Goal: Task Accomplishment & Management: Manage account settings

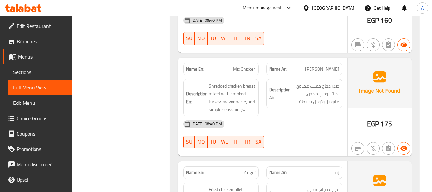
scroll to position [18960, 0]
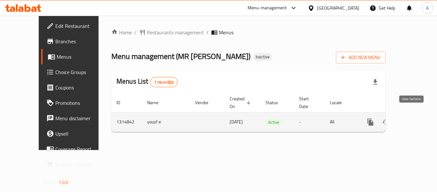
click at [414, 118] on icon "enhanced table" at bounding box center [417, 122] width 8 height 8
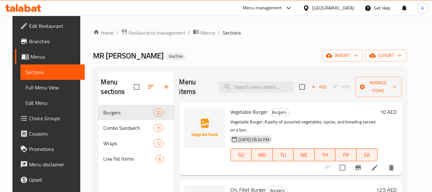
click at [364, 47] on div "Home / Restaurants management / Menus / Sections MR KARAK Inactive import expor…" at bounding box center [250, 148] width 314 height 240
click at [350, 58] on span "import" at bounding box center [342, 56] width 31 height 8
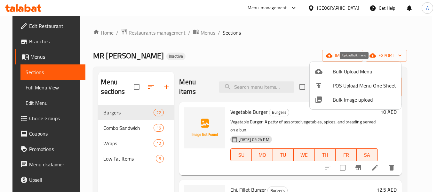
click at [331, 68] on div at bounding box center [324, 72] width 18 height 8
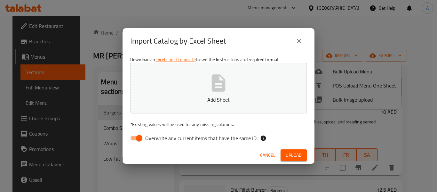
click at [208, 141] on span "Overwrite any current items that have the same ID." at bounding box center [201, 138] width 112 height 8
click at [157, 141] on input "Overwrite any current items that have the same ID." at bounding box center [139, 138] width 36 height 12
checkbox input "false"
click at [205, 90] on button "Add Sheet" at bounding box center [218, 88] width 177 height 51
click at [302, 155] on button "Upload" at bounding box center [294, 155] width 26 height 12
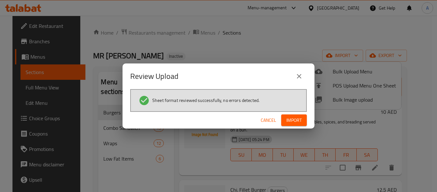
click at [282, 114] on div "Cancel Import" at bounding box center [219, 120] width 192 height 17
click at [293, 118] on span "Import" at bounding box center [293, 120] width 15 height 8
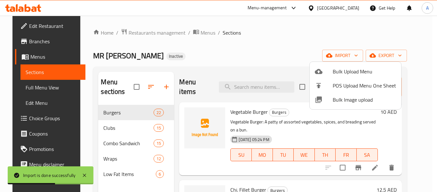
click at [120, 168] on div at bounding box center [218, 96] width 437 height 192
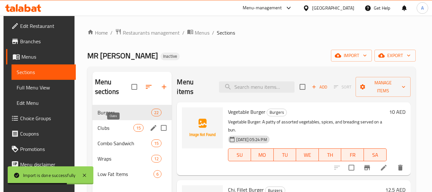
click at [118, 129] on span "Clubs" at bounding box center [116, 128] width 36 height 8
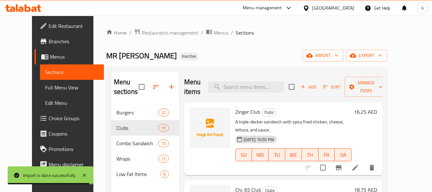
click at [45, 87] on span "Full Menu View" at bounding box center [72, 88] width 54 height 8
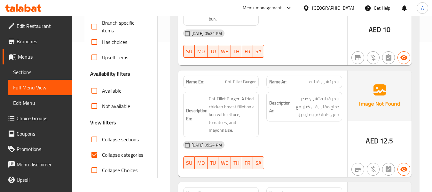
scroll to position [160, 0]
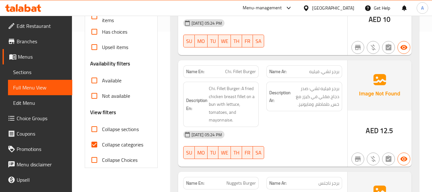
click at [114, 130] on span "Collapse sections" at bounding box center [120, 129] width 37 height 8
click at [102, 130] on input "Collapse sections" at bounding box center [94, 128] width 15 height 15
checkbox input "true"
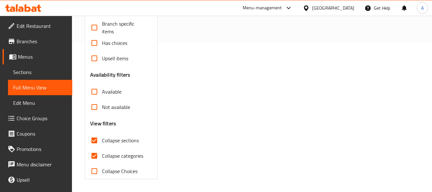
scroll to position [149, 0]
click at [131, 152] on span "Collapse categories" at bounding box center [122, 156] width 41 height 8
click at [102, 152] on input "Collapse categories" at bounding box center [94, 155] width 15 height 15
checkbox input "false"
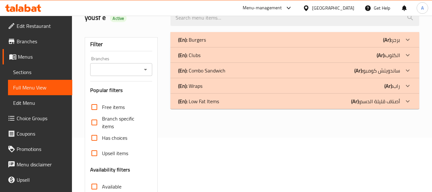
scroll to position [53, 0]
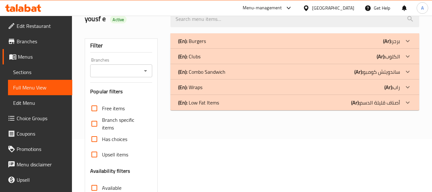
click at [343, 57] on div "(En): Clubs (Ar): الكلوب" at bounding box center [289, 56] width 222 height 8
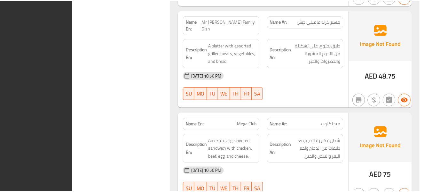
scroll to position [1730, 0]
